Goal: Task Accomplishment & Management: Manage account settings

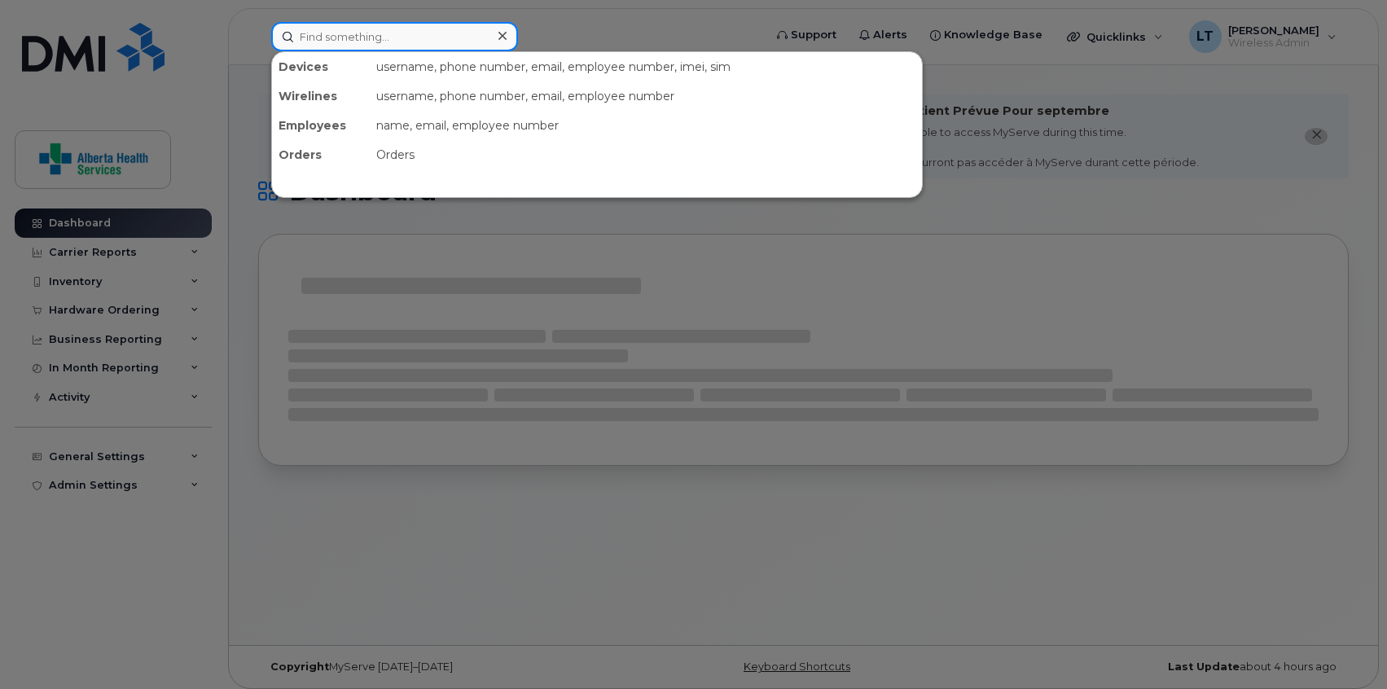
click at [408, 33] on input at bounding box center [394, 36] width 247 height 29
paste input "4037046969"
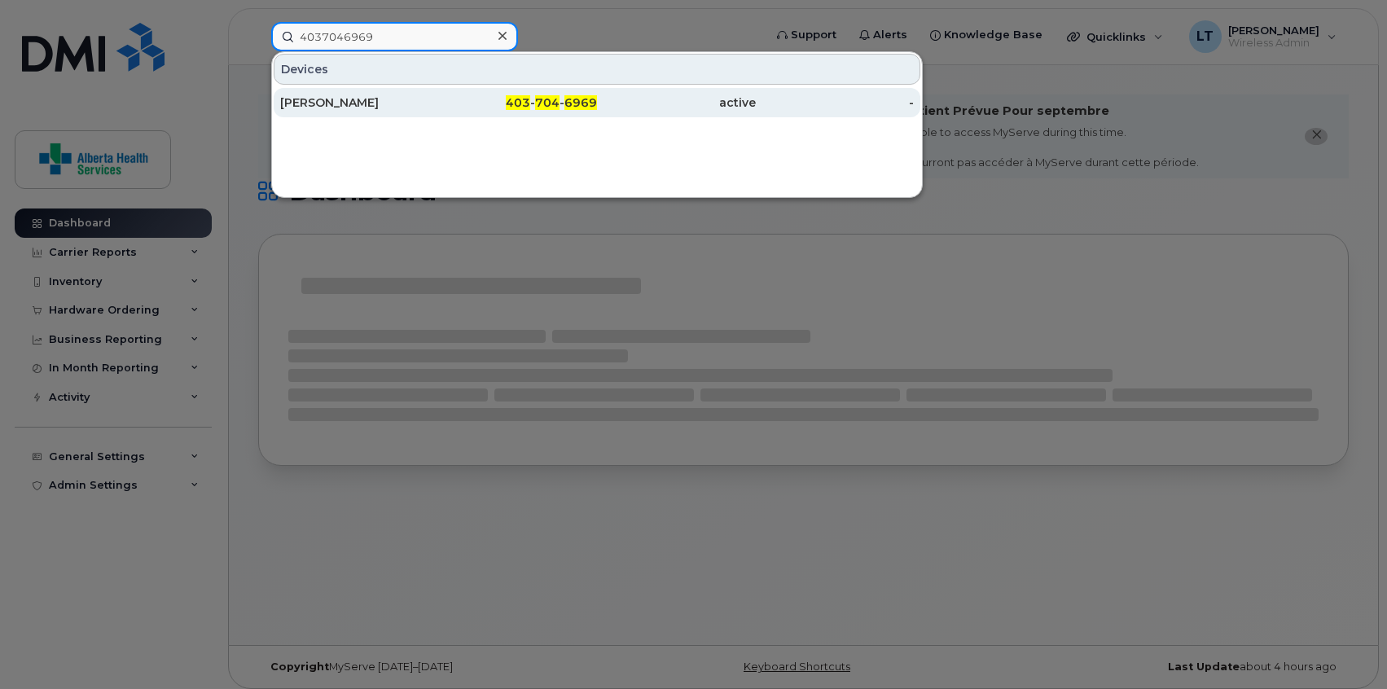
type input "4037046969"
click at [378, 107] on div "[PERSON_NAME]" at bounding box center [359, 102] width 159 height 16
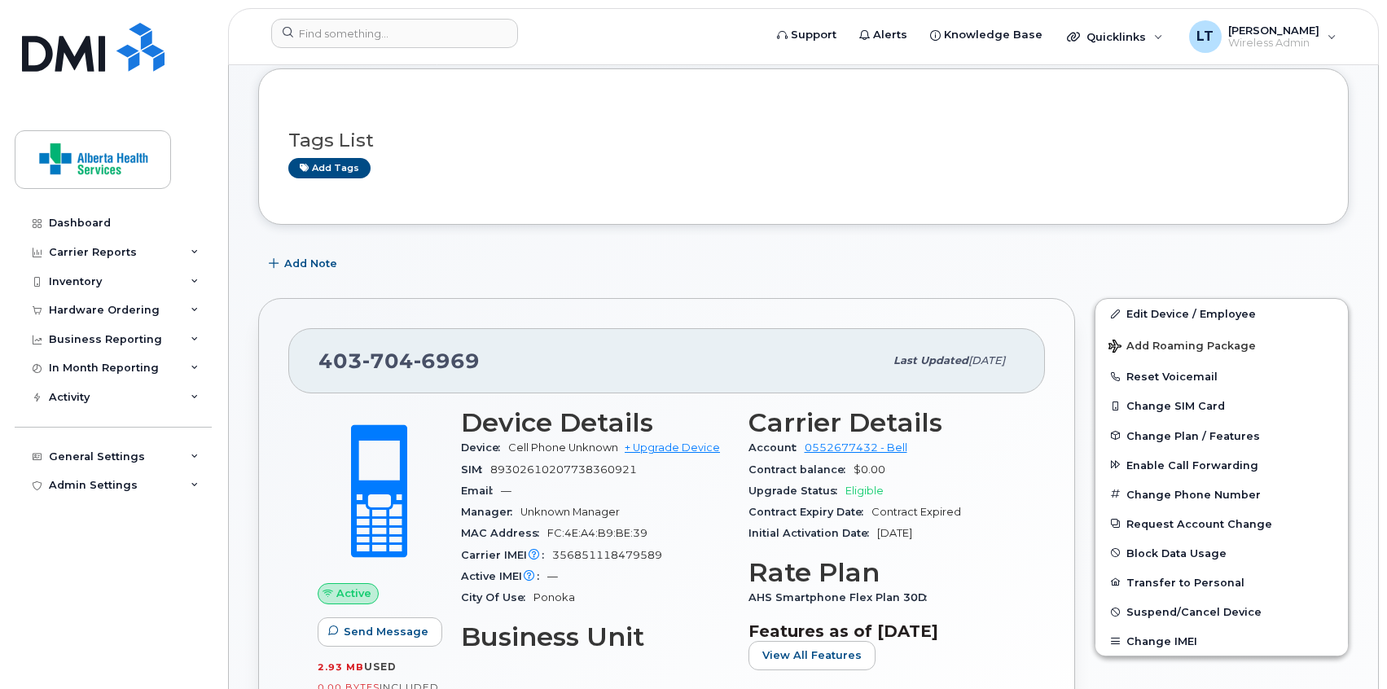
scroll to position [172, 0]
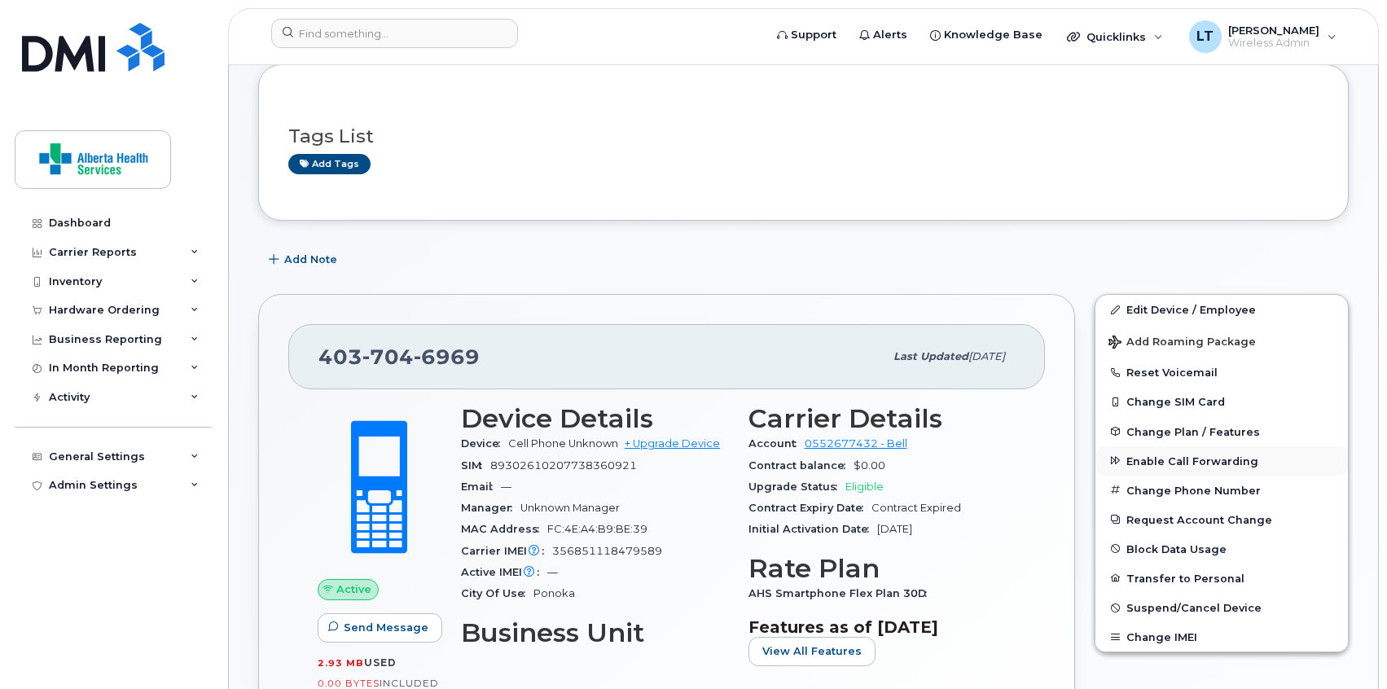
click at [1159, 464] on span "Enable Call Forwarding" at bounding box center [1192, 460] width 132 height 12
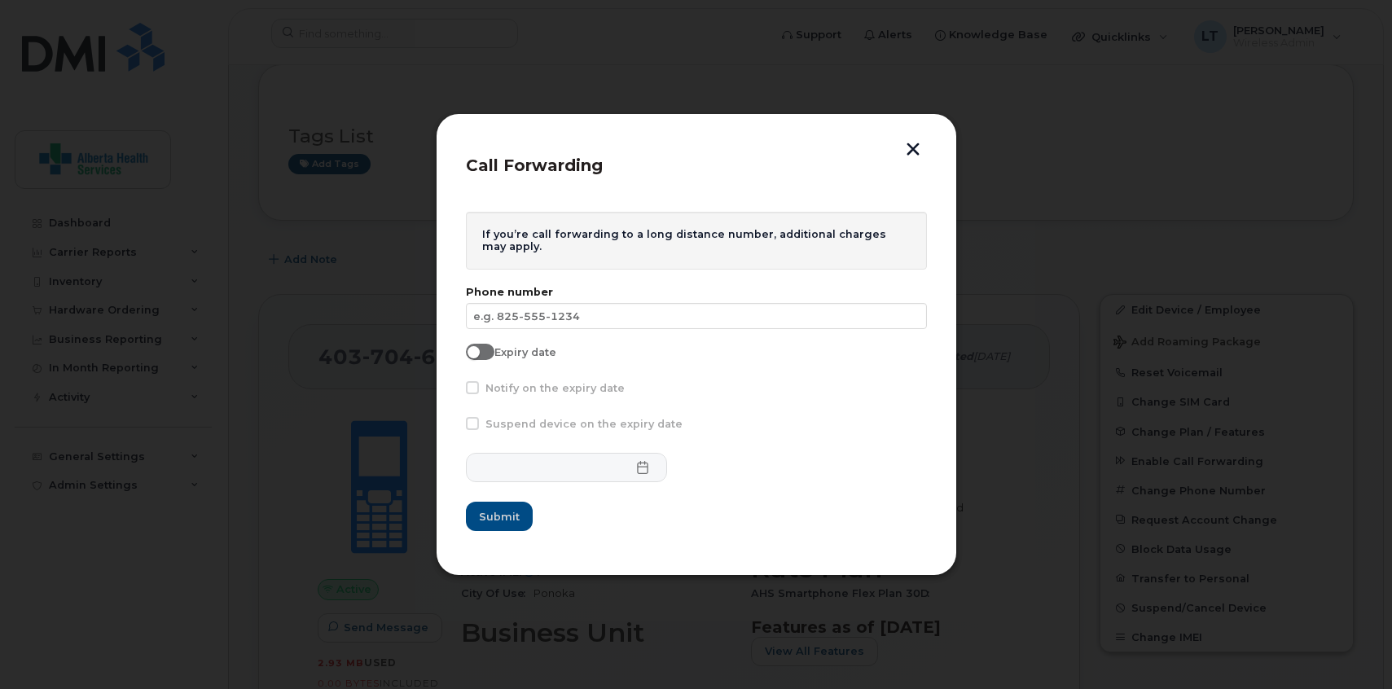
click at [920, 143] on button "button" at bounding box center [913, 151] width 24 height 17
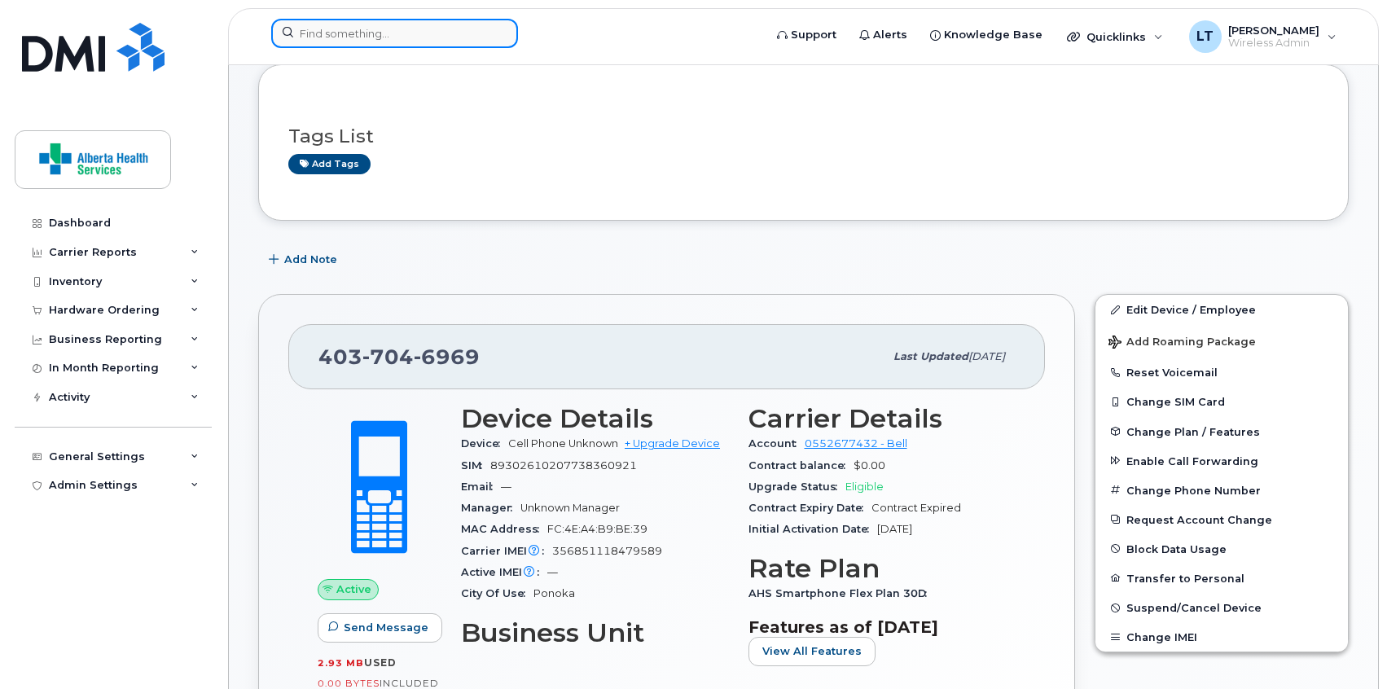
click at [470, 43] on input at bounding box center [394, 33] width 247 height 29
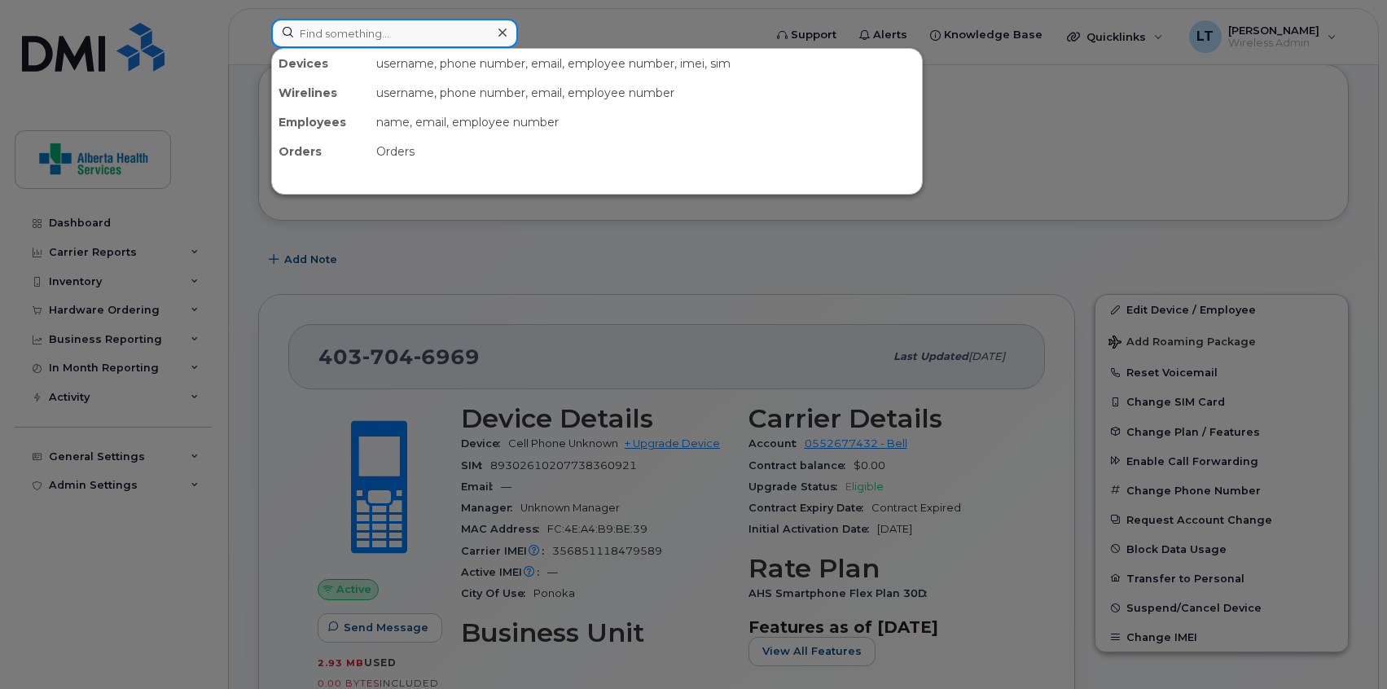
paste input "Greg ​Carpentier"
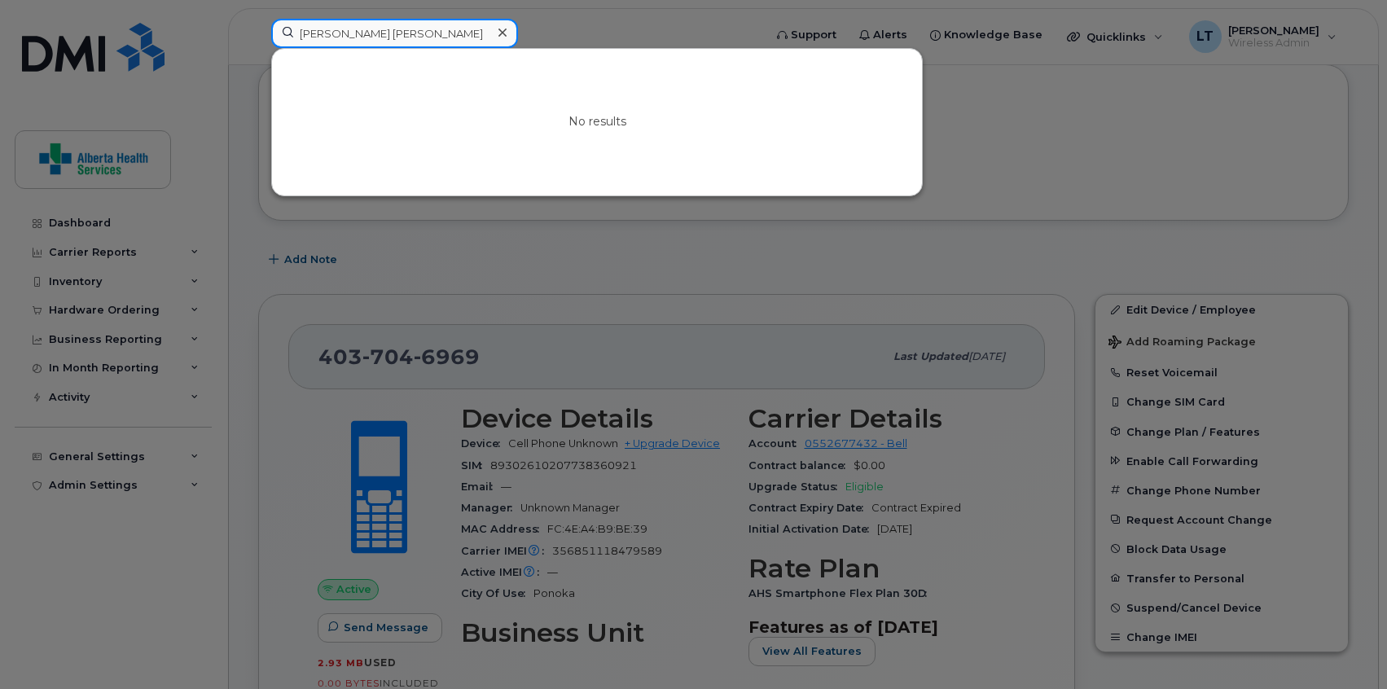
click at [337, 28] on input "Greg ​Carpentier" at bounding box center [394, 33] width 247 height 29
paste input "4038950415"
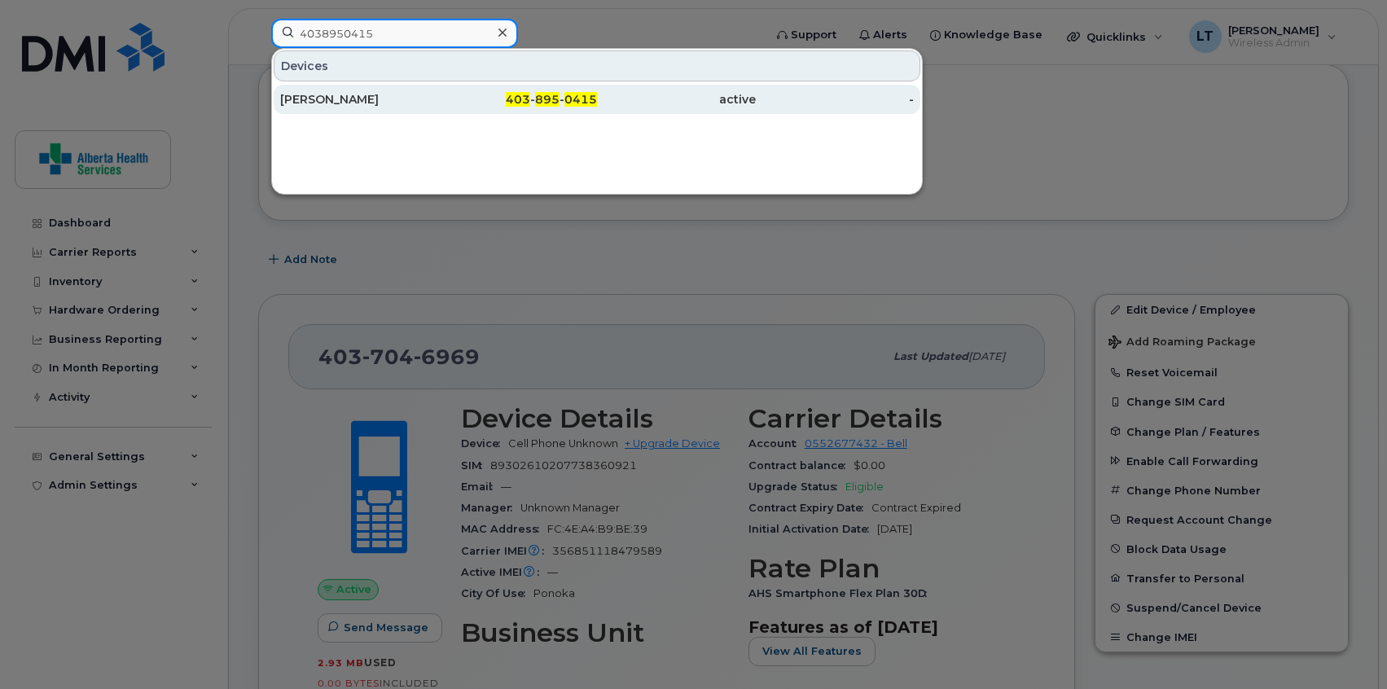
type input "4038950415"
click at [381, 98] on div "Greg Carpentier" at bounding box center [359, 99] width 159 height 16
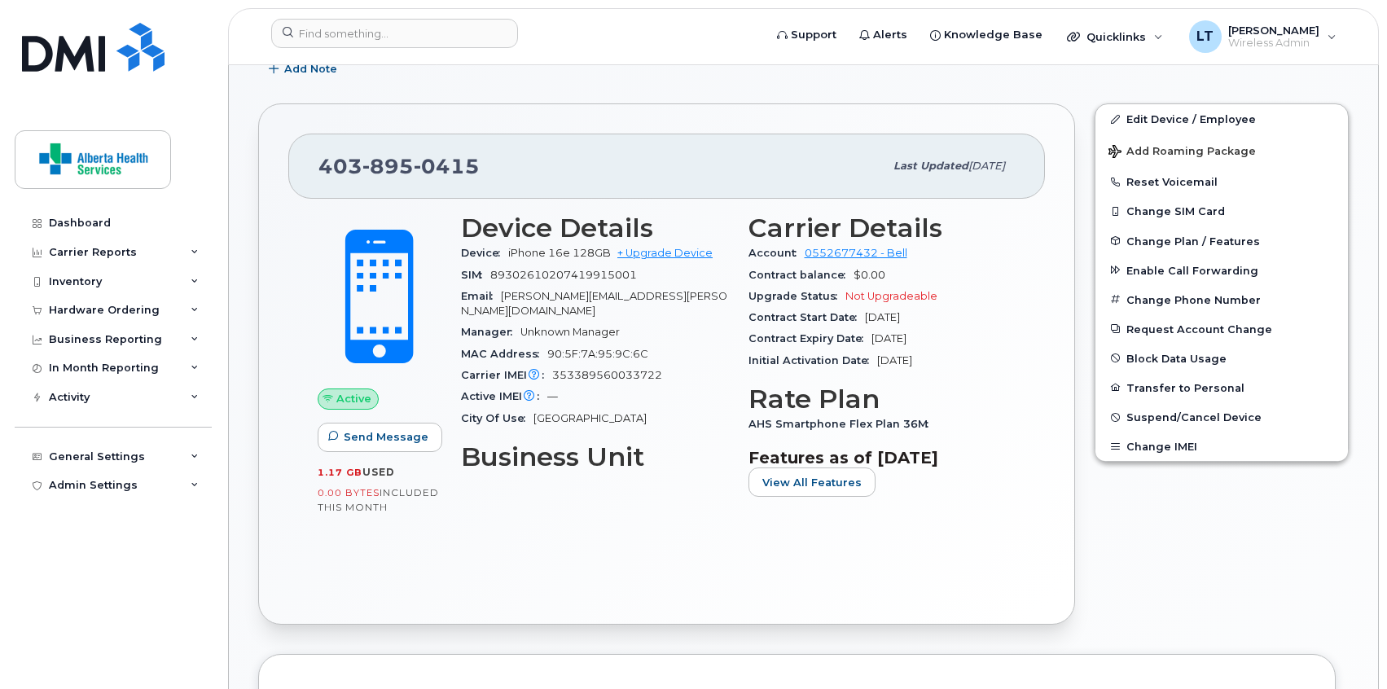
scroll to position [363, 0]
click at [1204, 388] on button "Transfer to Personal" at bounding box center [1221, 386] width 252 height 29
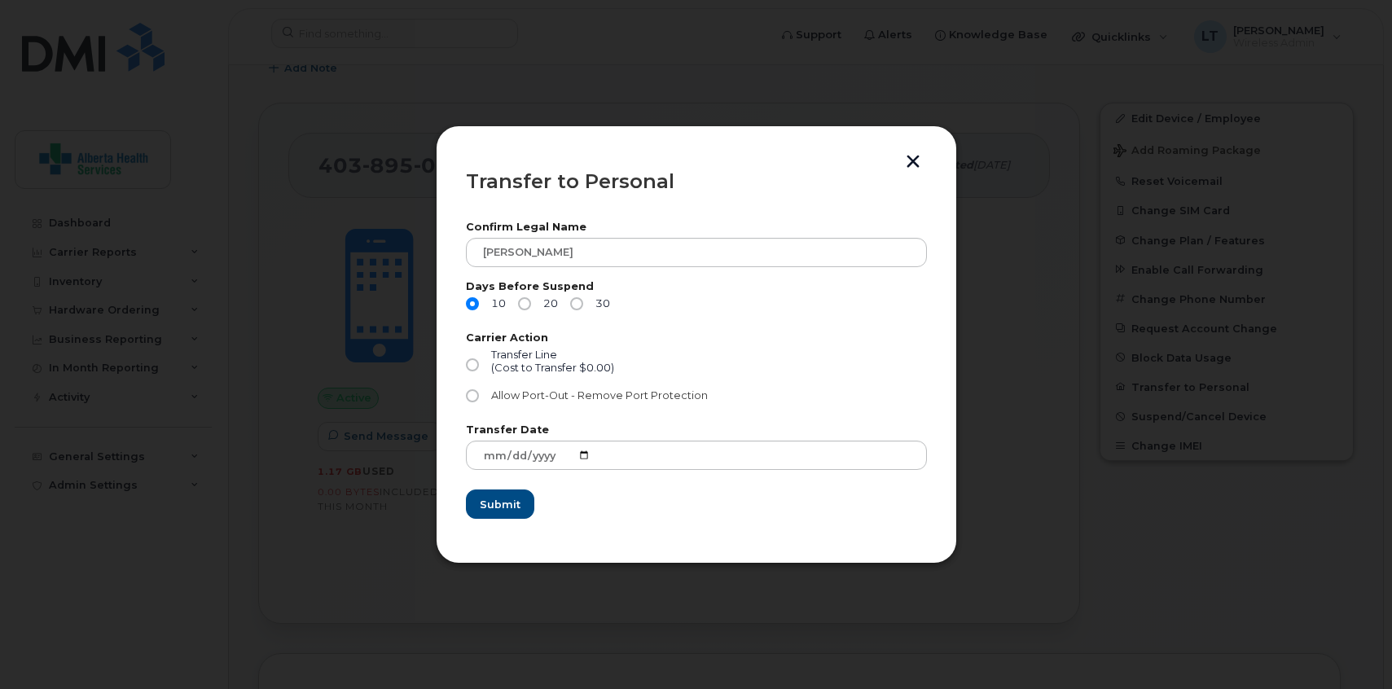
click at [467, 393] on input "Allow Port-Out - Remove Port Protection" at bounding box center [472, 395] width 13 height 13
radio input "true"
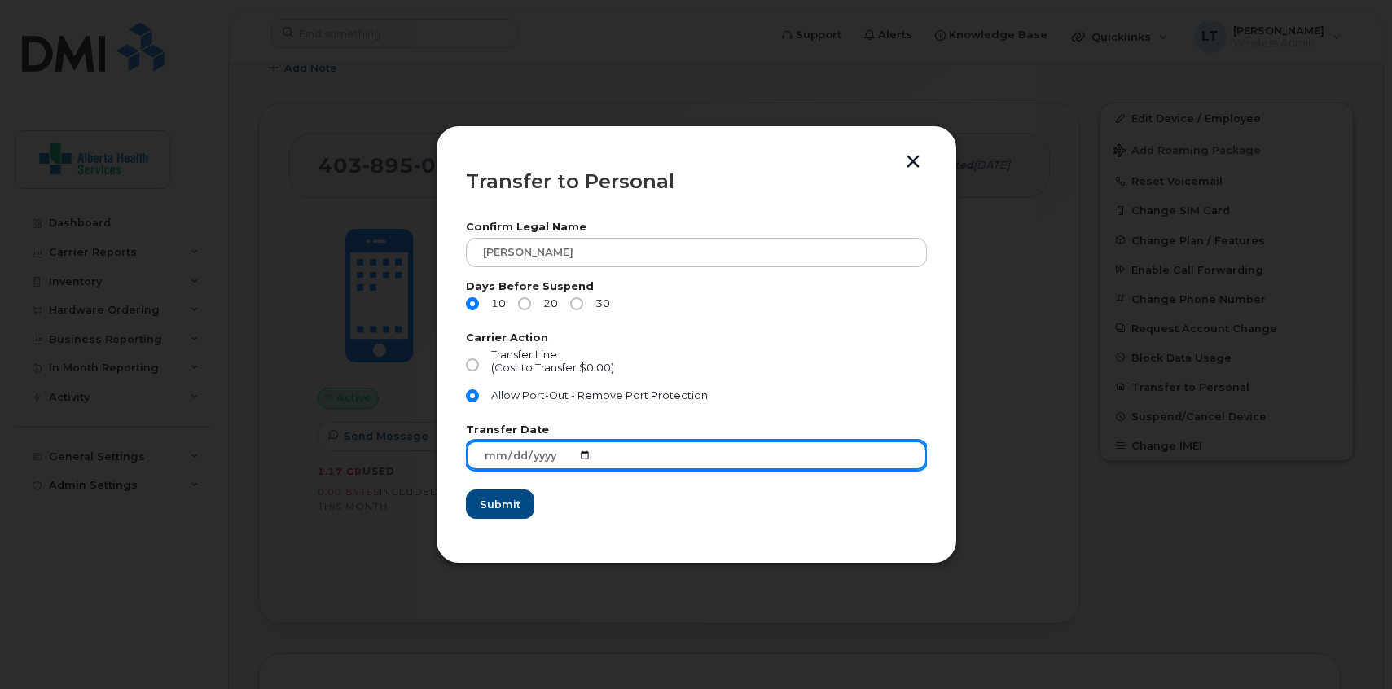
click at [586, 454] on input "2025-09-08" at bounding box center [696, 455] width 461 height 29
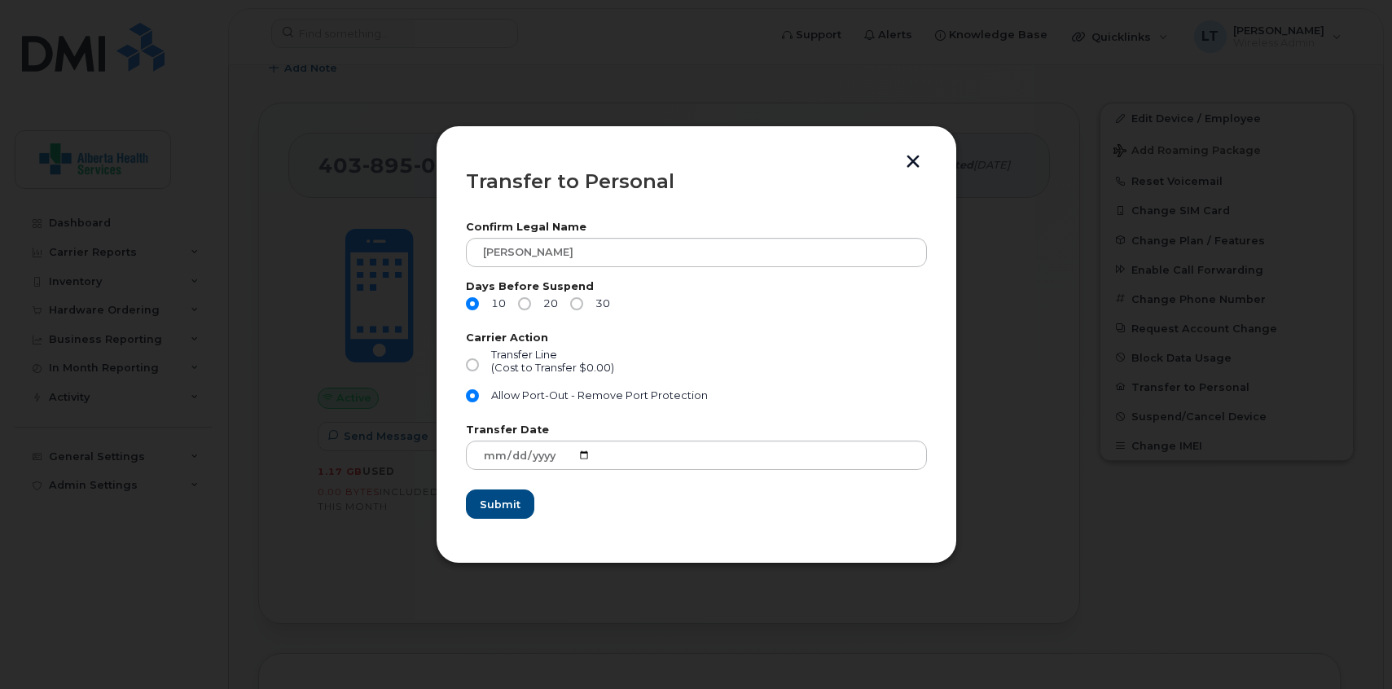
click at [276, 478] on div at bounding box center [696, 344] width 1392 height 689
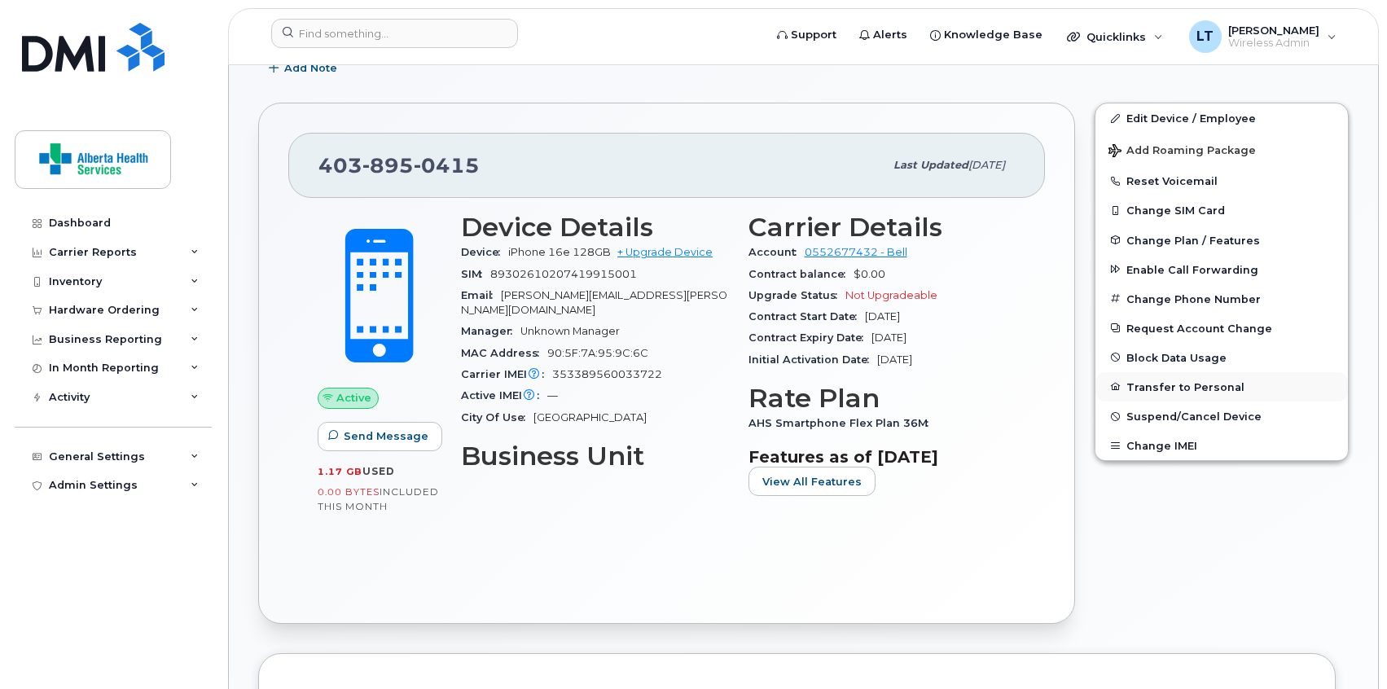
click at [1197, 381] on button "Transfer to Personal" at bounding box center [1221, 386] width 252 height 29
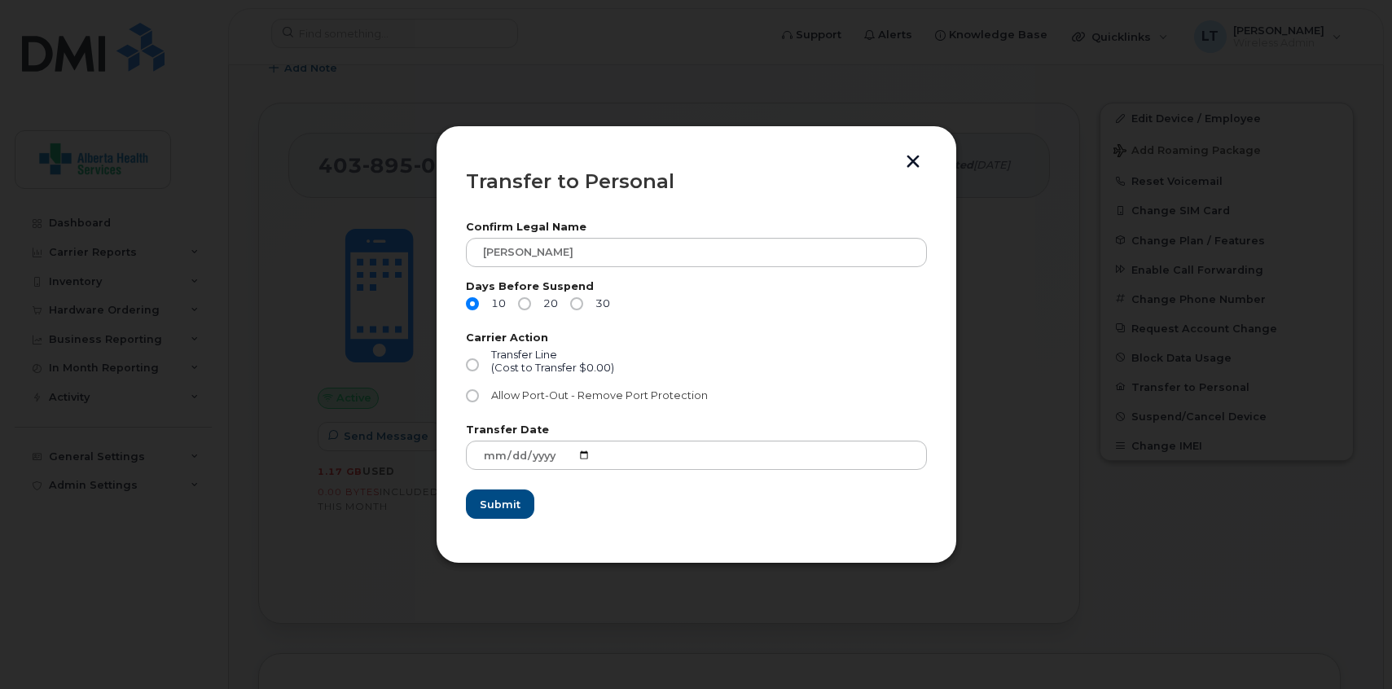
click at [472, 397] on input "Allow Port-Out - Remove Port Protection" at bounding box center [472, 395] width 13 height 13
radio input "true"
click at [490, 499] on span "Submit" at bounding box center [499, 504] width 41 height 15
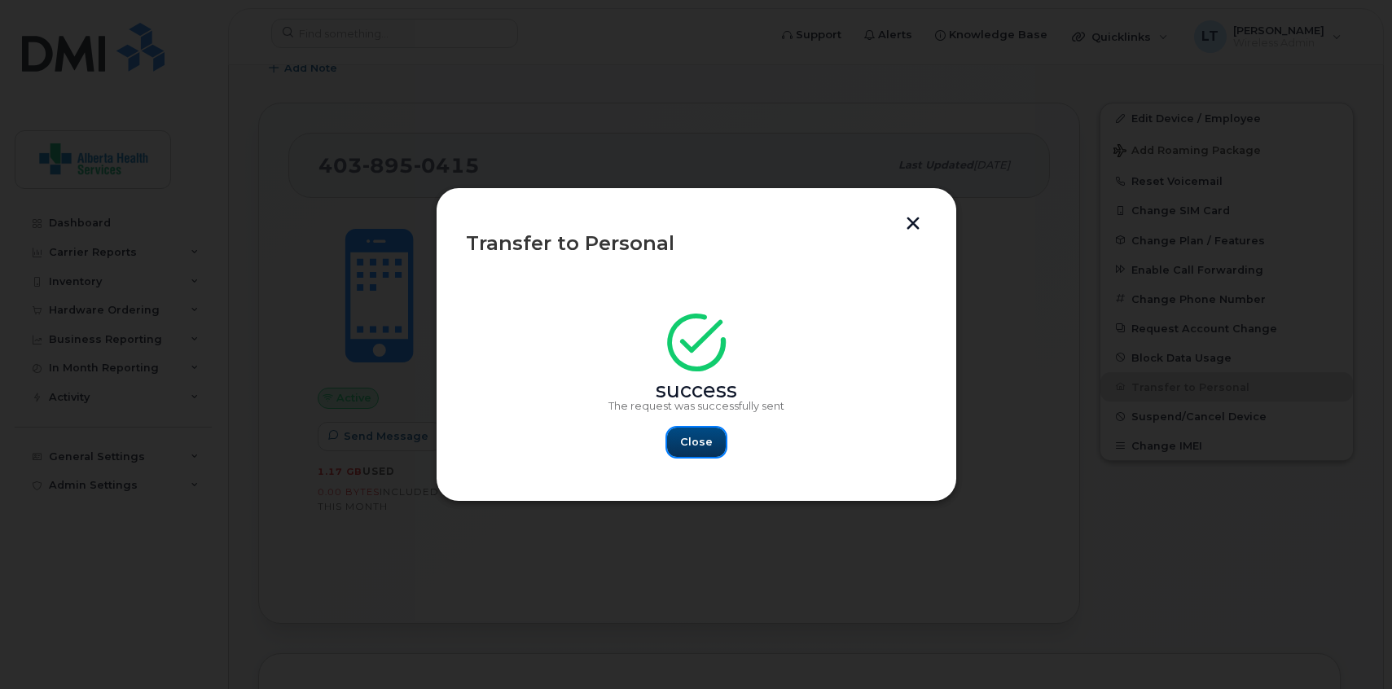
click at [699, 439] on span "Close" at bounding box center [696, 441] width 33 height 15
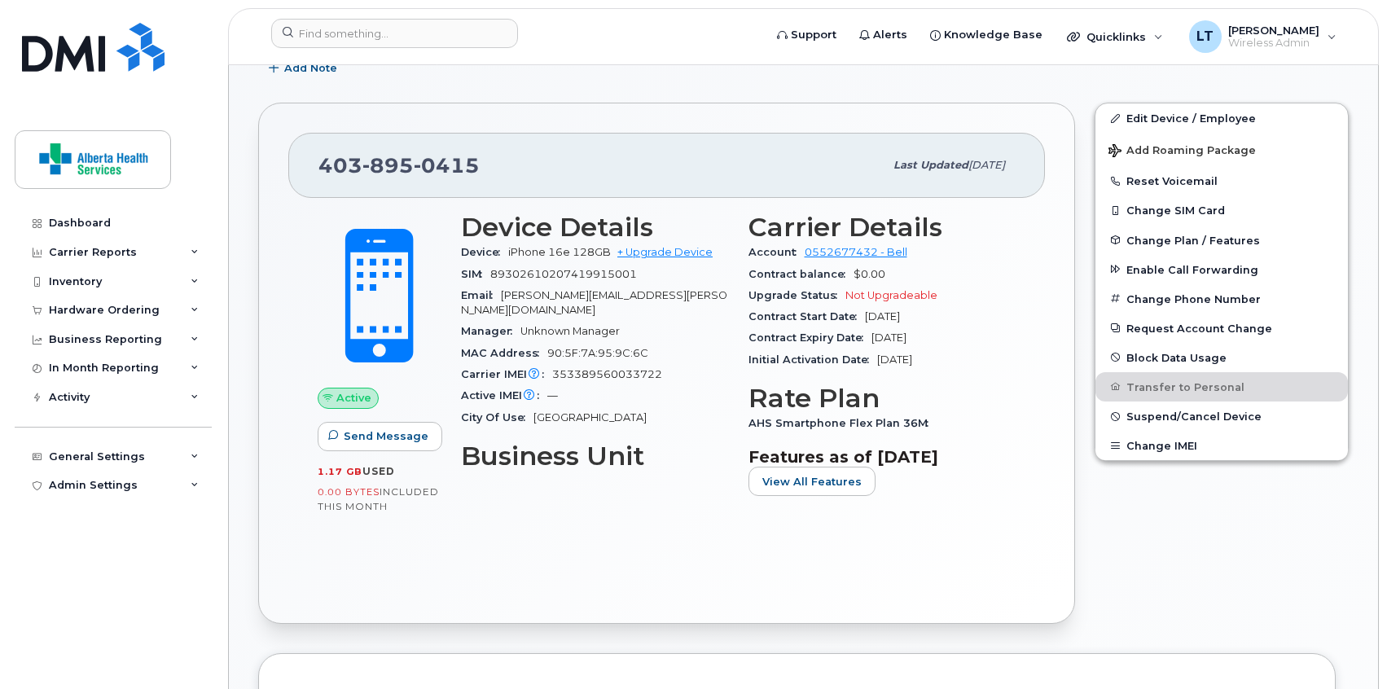
click at [481, 165] on div "403 895 0415" at bounding box center [600, 165] width 565 height 34
